Goal: Find specific page/section: Find specific page/section

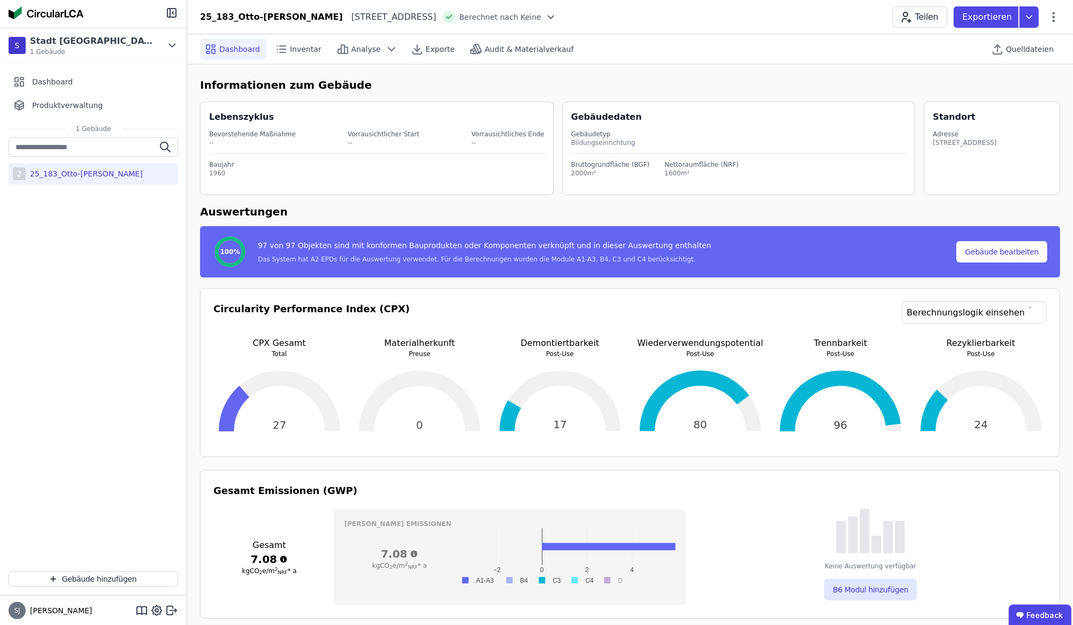
click at [116, 174] on div "25_183_Otto-[PERSON_NAME]" at bounding box center [84, 174] width 117 height 11
